Goal: Obtain resource: Obtain resource

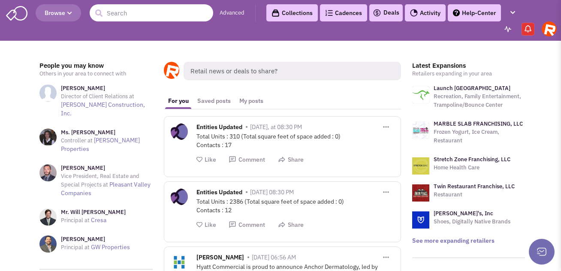
click at [121, 17] on input "text" at bounding box center [151, 12] width 123 height 17
click at [68, 15] on icon "button" at bounding box center [69, 13] width 5 height 5
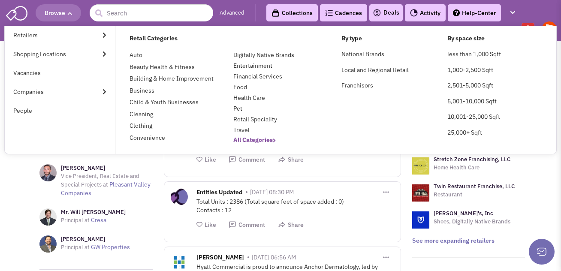
click at [243, 141] on b "All Categories" at bounding box center [254, 140] width 42 height 8
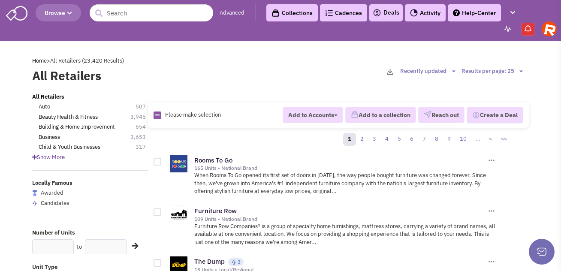
click at [58, 157] on span "Show More" at bounding box center [48, 156] width 33 height 7
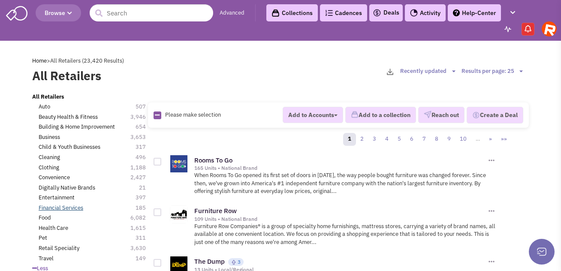
click at [72, 208] on link "Financial Services" at bounding box center [61, 208] width 45 height 8
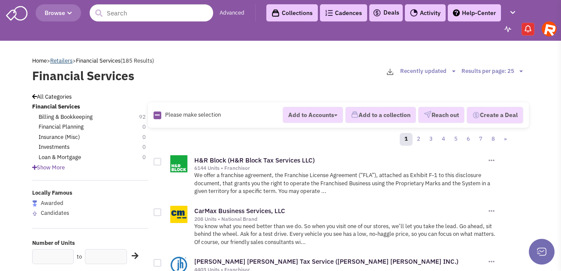
click at [72, 60] on link "Retailers" at bounding box center [61, 60] width 22 height 7
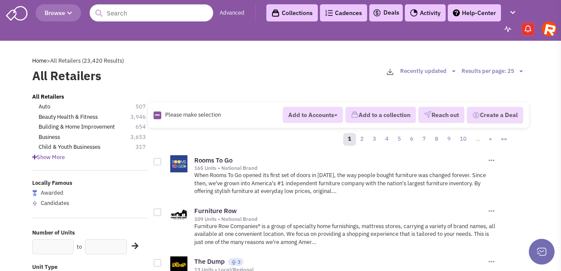
click at [59, 155] on span "Show More" at bounding box center [48, 156] width 33 height 7
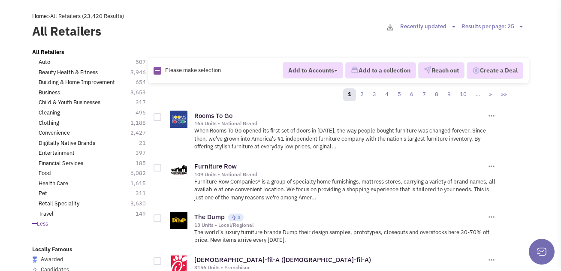
scroll to position [64, 0]
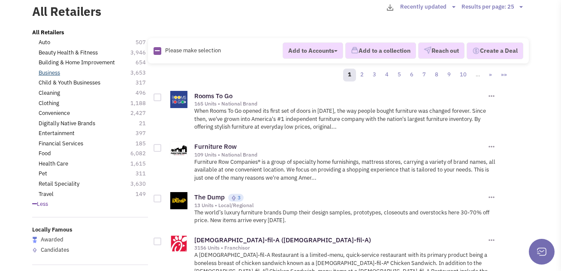
click at [48, 73] on link "Business" at bounding box center [49, 73] width 21 height 8
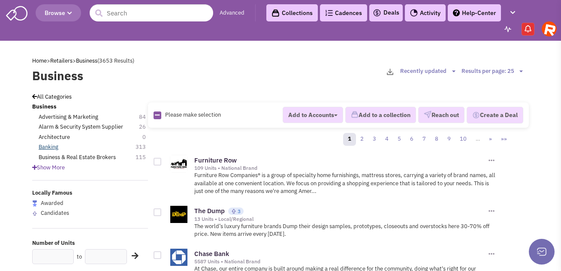
click at [51, 146] on link "Banking" at bounding box center [49, 147] width 20 height 8
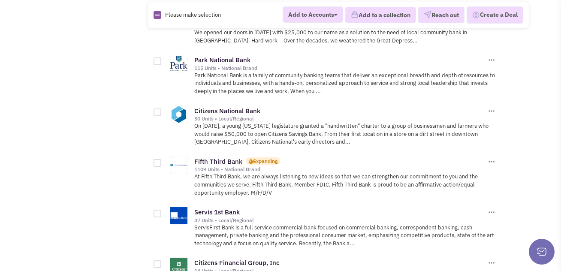
scroll to position [405, 0]
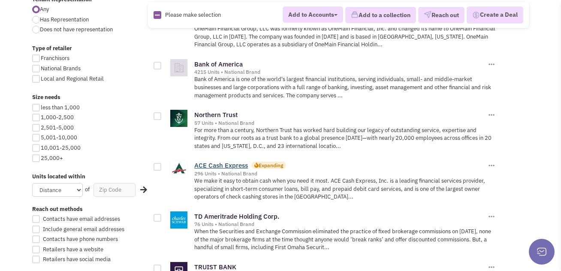
click at [229, 161] on link "ACE Cash Express" at bounding box center [221, 165] width 54 height 8
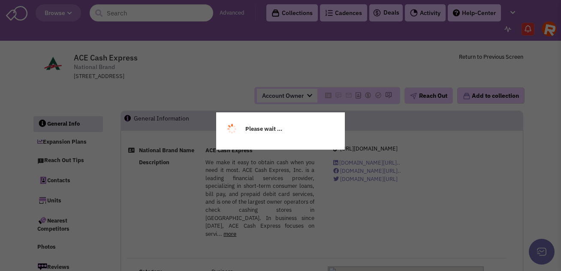
select select
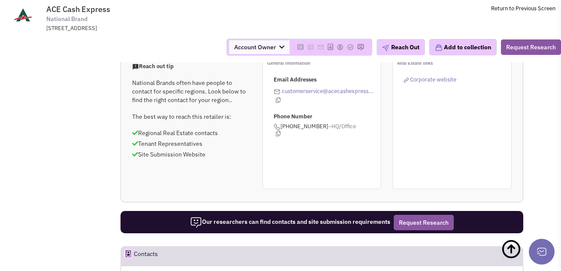
scroll to position [571, 0]
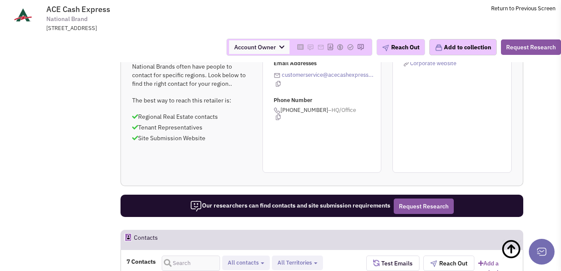
click at [264, 258] on button "All contacts" at bounding box center [246, 262] width 42 height 9
click at [263, 48] on span "Account Owner" at bounding box center [259, 47] width 60 height 14
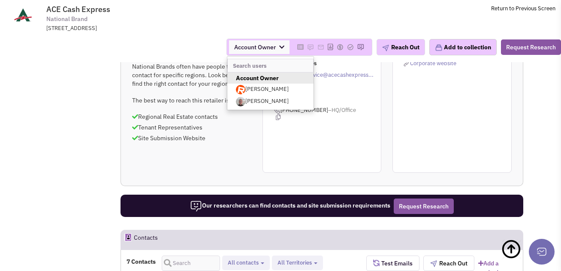
click at [181, 52] on div "Account Owner Account Owner Will Roth Will Roth" at bounding box center [280, 47] width 572 height 17
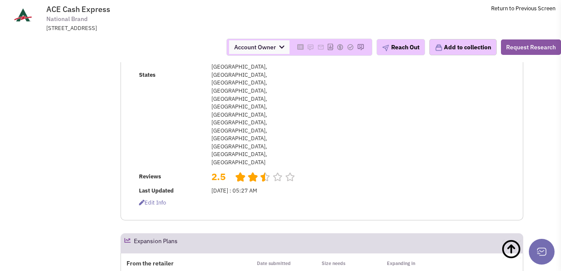
scroll to position [0, 0]
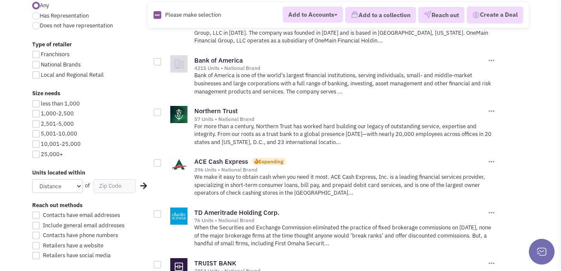
scroll to position [579, 0]
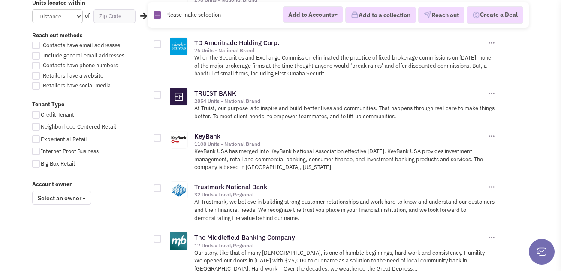
click at [79, 198] on span "Select an owner" at bounding box center [61, 198] width 59 height 14
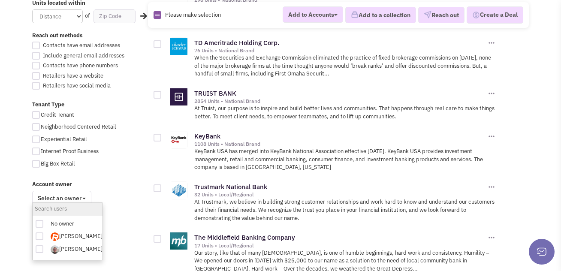
click at [116, 182] on label "Account owner" at bounding box center [90, 184] width 116 height 8
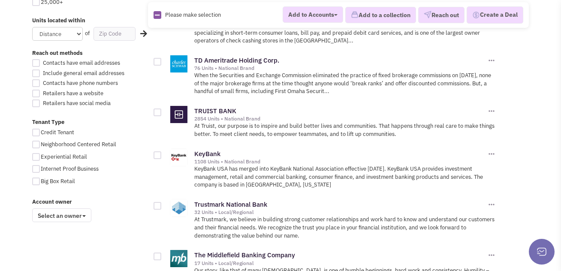
scroll to position [551, 0]
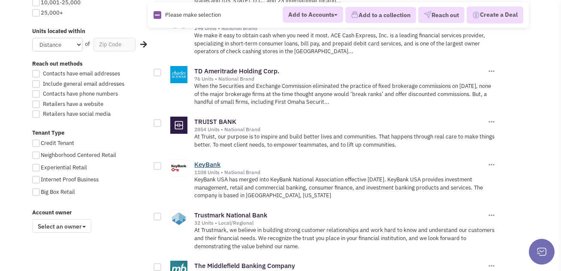
click at [212, 160] on link "KeyBank" at bounding box center [207, 164] width 26 height 8
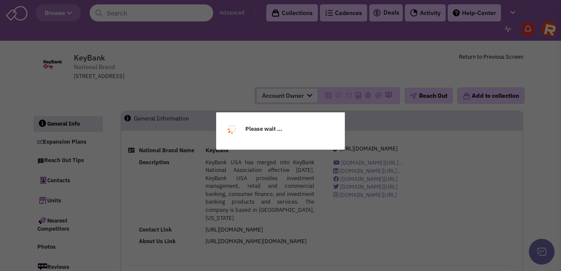
select select
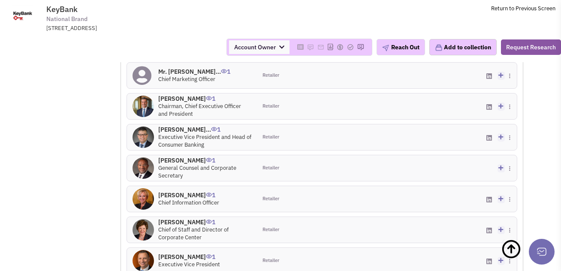
scroll to position [826, 0]
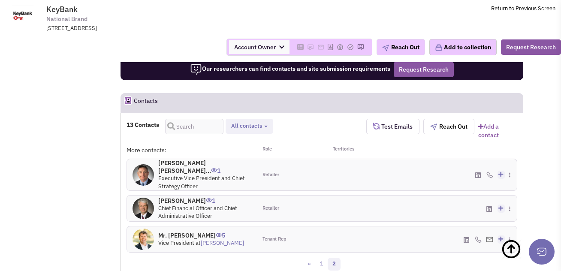
scroll to position [652, 0]
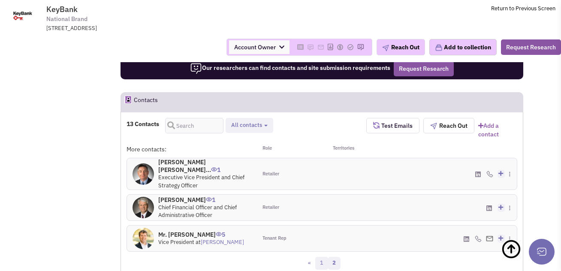
click at [323, 257] on link "1" at bounding box center [321, 263] width 13 height 13
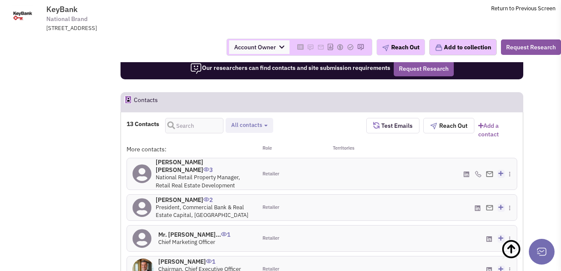
click at [510, 170] on span at bounding box center [513, 174] width 8 height 8
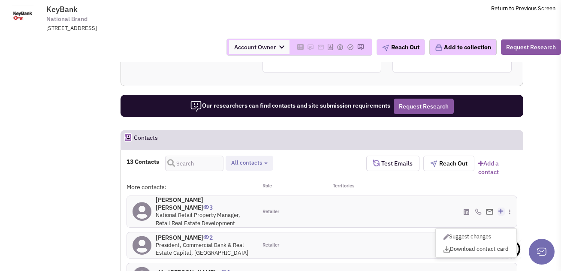
scroll to position [0, 0]
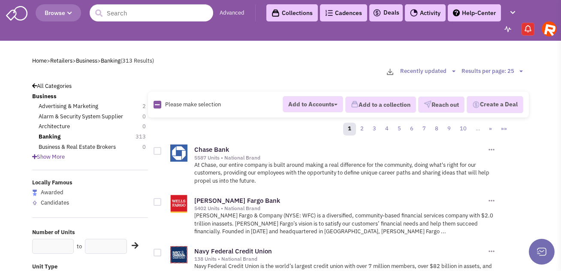
click at [250, 127] on div "1 2 3 4 5 6 7 8 9 10 … » »»" at bounding box center [334, 130] width 363 height 17
click at [521, 69] on select "Results per page: 25 Results per page: 50 Results per page: 75 Results per page…" at bounding box center [493, 71] width 64 height 8
select select "100"
click at [461, 67] on select "Results per page: 25 Results per page: 50 Results per page: 75 Results per page…" at bounding box center [493, 71] width 64 height 8
click at [389, 73] on img "button" at bounding box center [390, 72] width 6 height 6
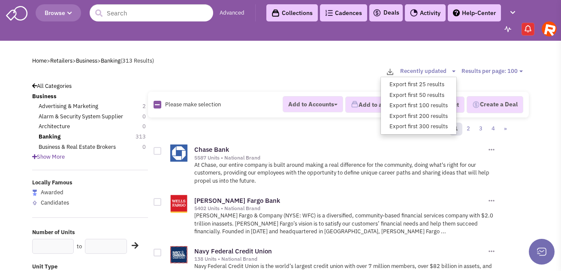
drag, startPoint x: 401, startPoint y: 129, endPoint x: 425, endPoint y: 131, distance: 24.1
click at [401, 129] on link "Export first 300 results" at bounding box center [418, 126] width 75 height 11
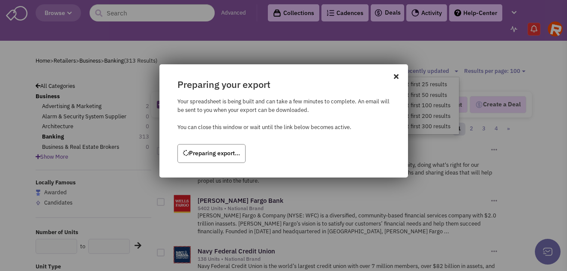
click at [342, 105] on p "Your spreadsheet is being built and can take a few minutes to complete. An emai…" at bounding box center [286, 114] width 218 height 34
